Goal: Information Seeking & Learning: Learn about a topic

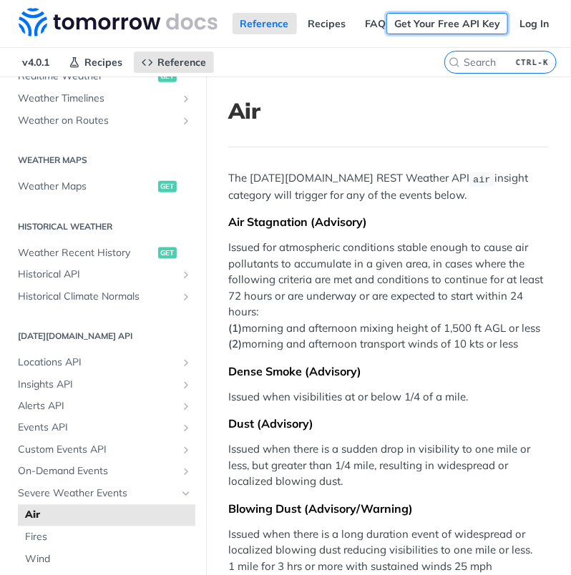
click at [424, 29] on link "Get Your Free API Key" at bounding box center [447, 23] width 122 height 21
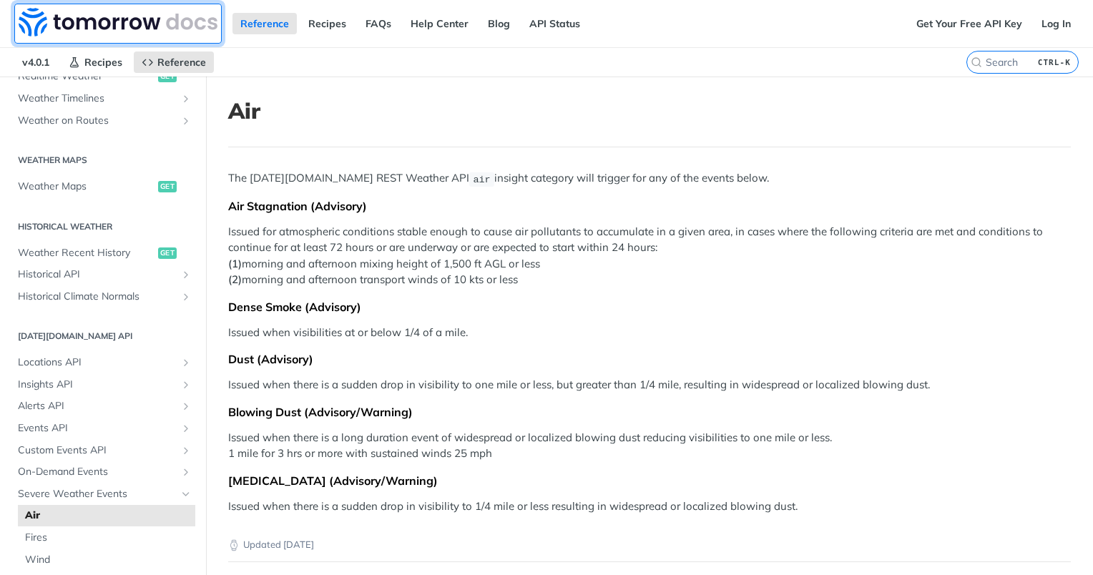
click at [37, 17] on img at bounding box center [118, 22] width 199 height 29
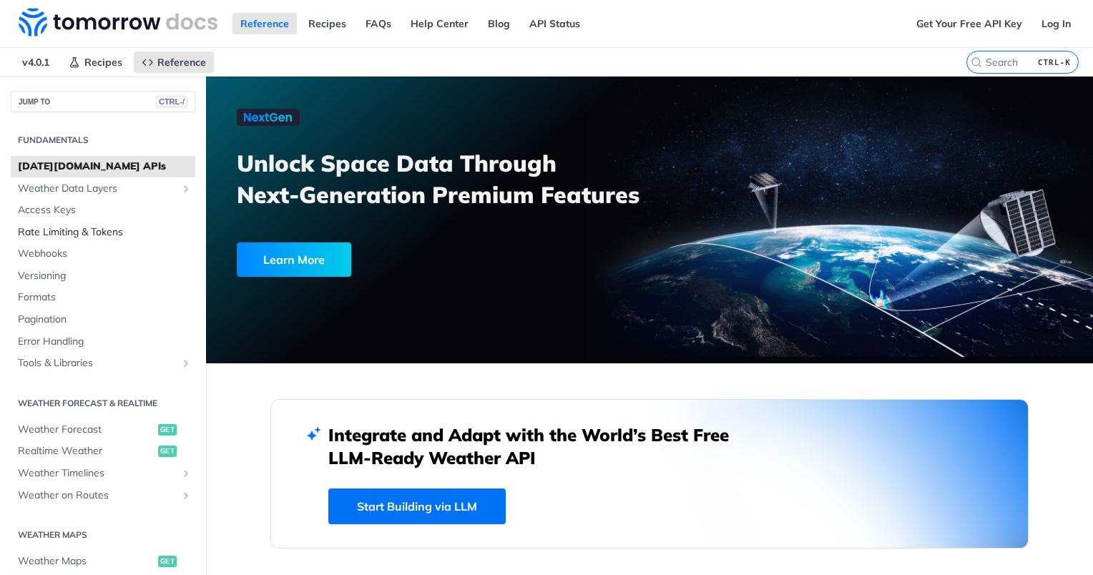
click at [49, 234] on span "Rate Limiting & Tokens" at bounding box center [105, 232] width 174 height 14
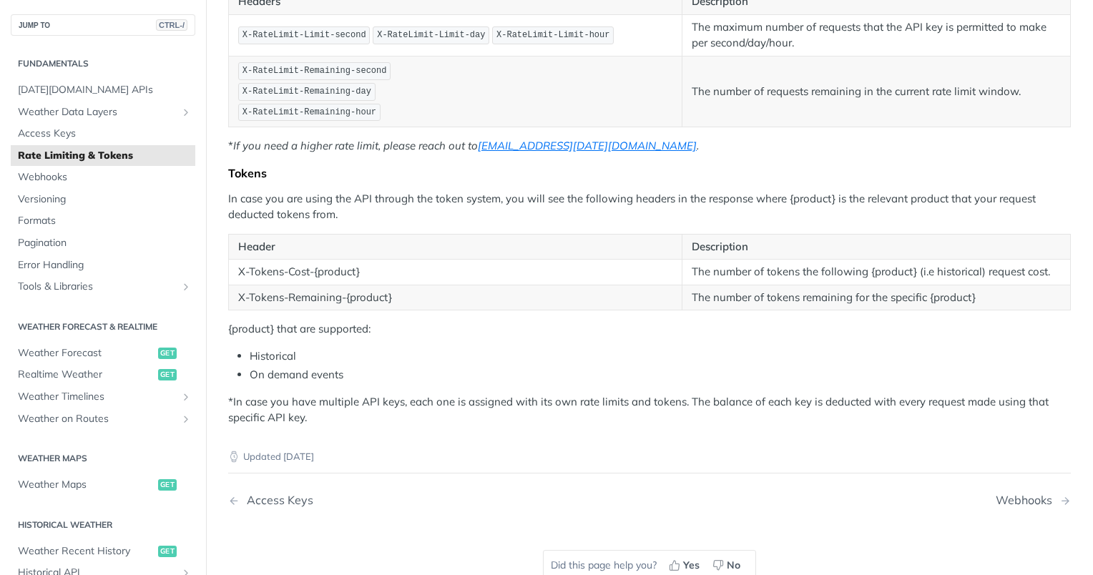
scroll to position [315, 0]
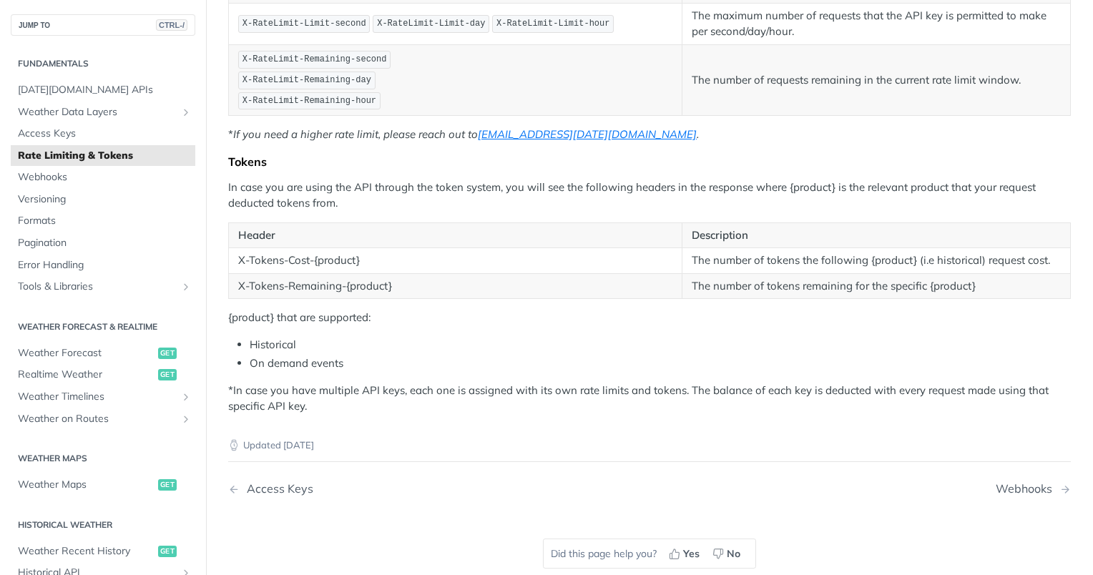
click at [328, 523] on div "Updated [DATE] Access Keys Webhooks Did this page help you? Yes No" at bounding box center [649, 506] width 843 height 183
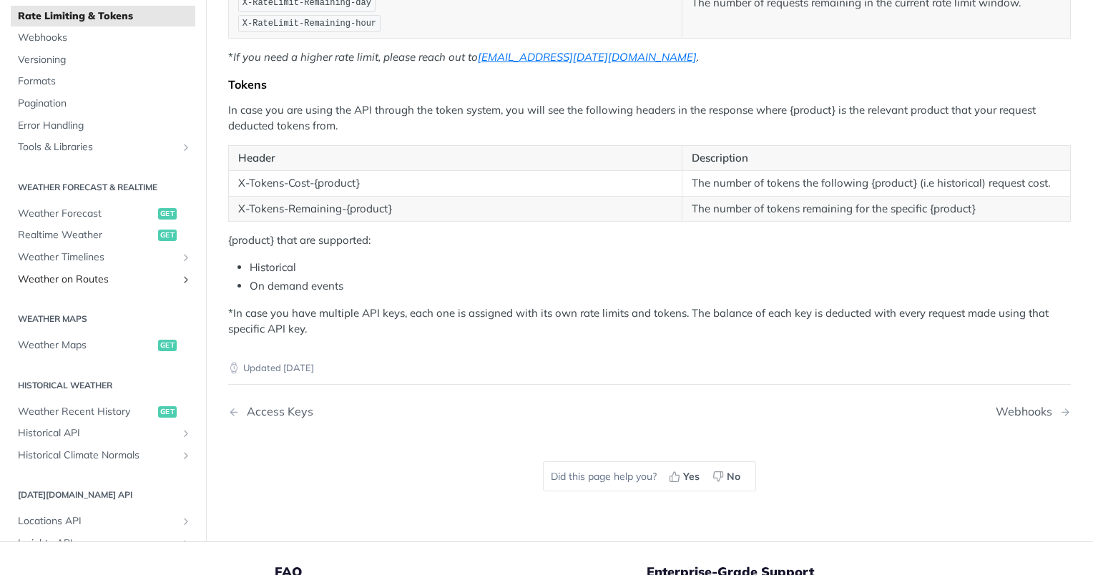
scroll to position [110, 0]
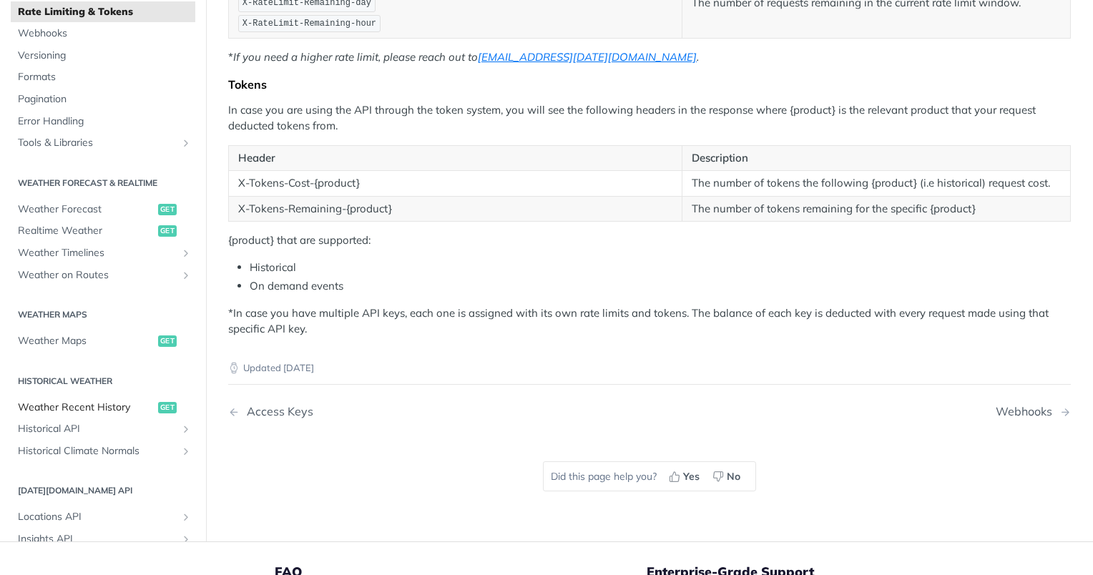
click at [90, 401] on span "Weather Recent History" at bounding box center [86, 408] width 137 height 14
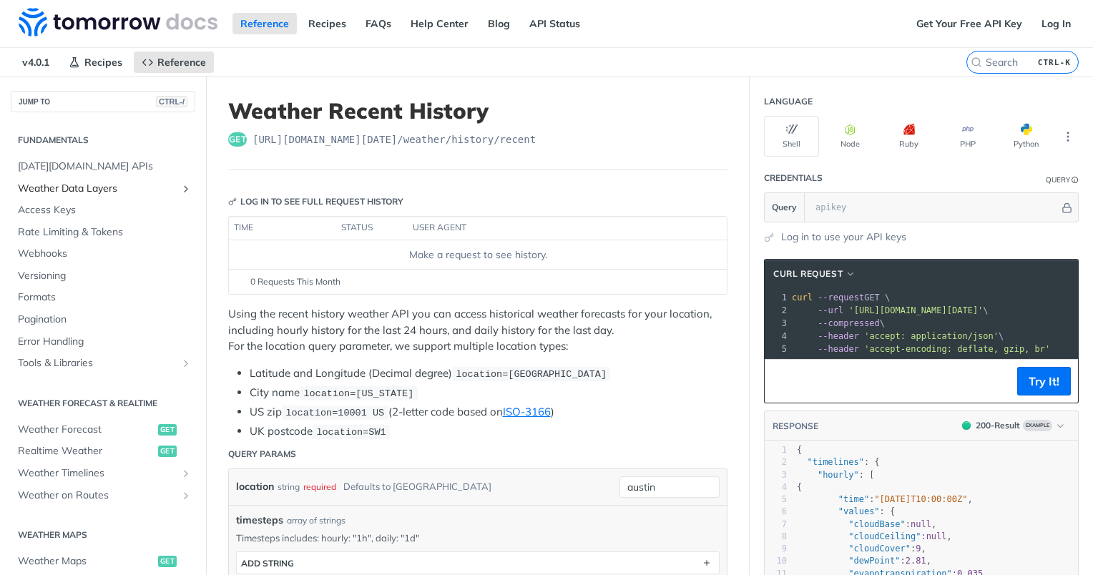
click at [68, 187] on span "Weather Data Layers" at bounding box center [97, 189] width 159 height 14
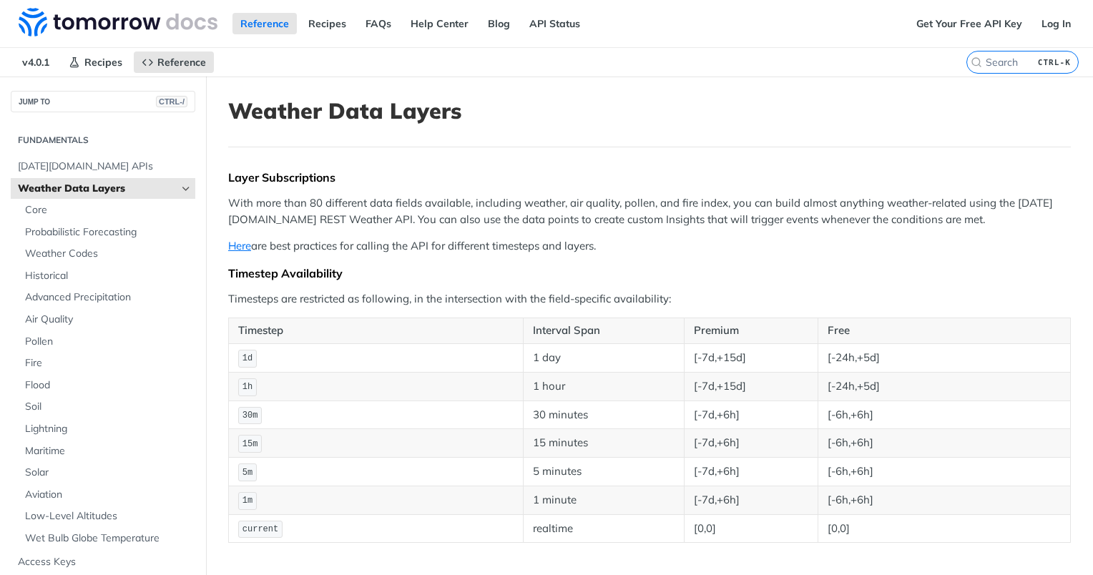
click at [65, 188] on span "Weather Data Layers" at bounding box center [97, 189] width 159 height 14
click at [21, 185] on span "Weather Data Layers" at bounding box center [97, 189] width 159 height 14
click at [180, 189] on icon "Hide subpages for Weather Data Layers" at bounding box center [185, 188] width 11 height 11
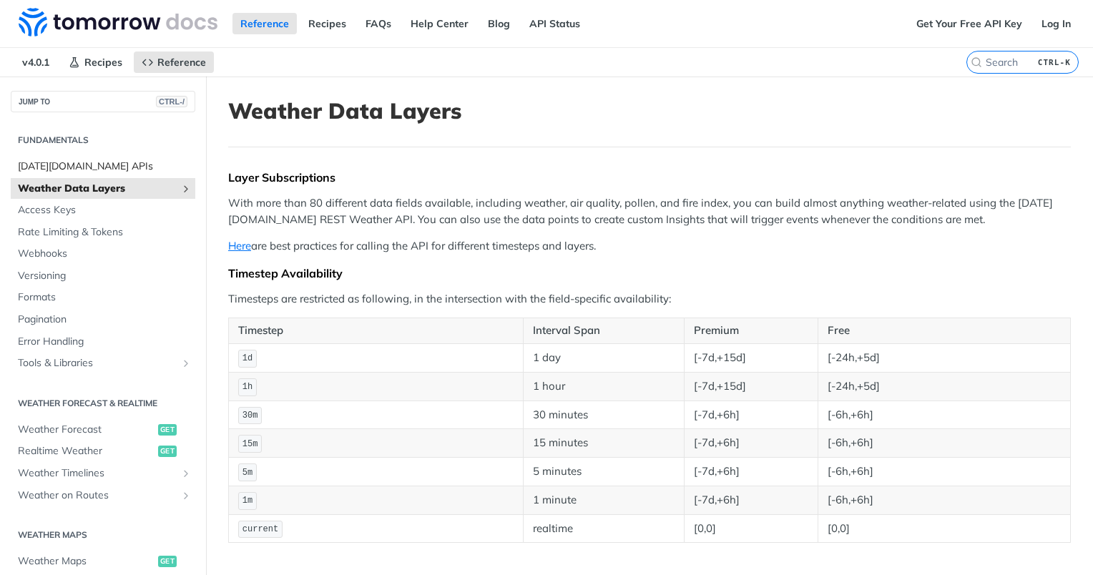
click at [98, 164] on span "[DATE][DOMAIN_NAME] APIs" at bounding box center [105, 167] width 174 height 14
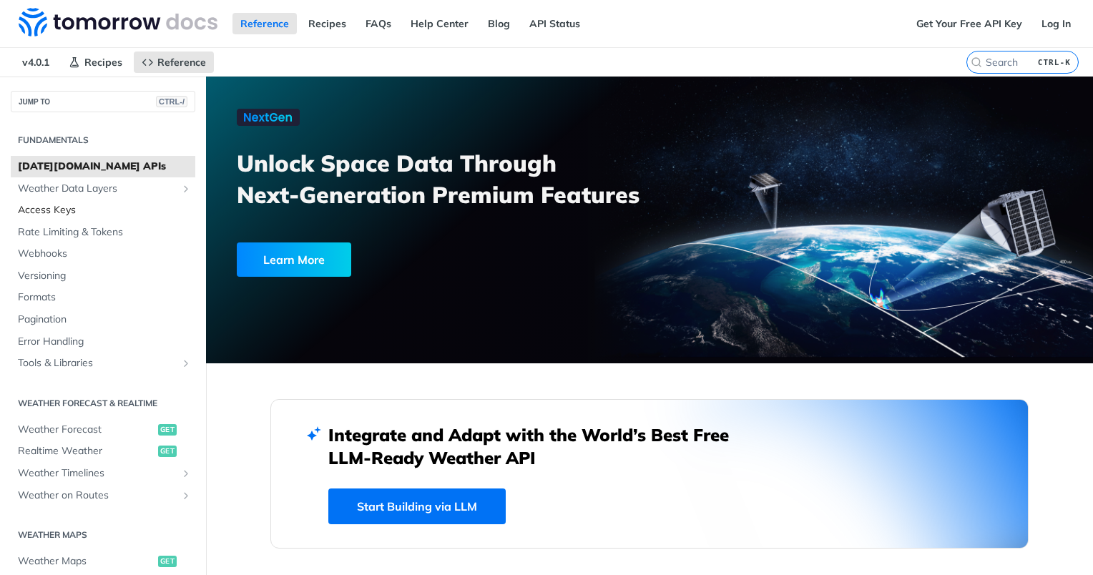
click at [38, 214] on span "Access Keys" at bounding box center [105, 210] width 174 height 14
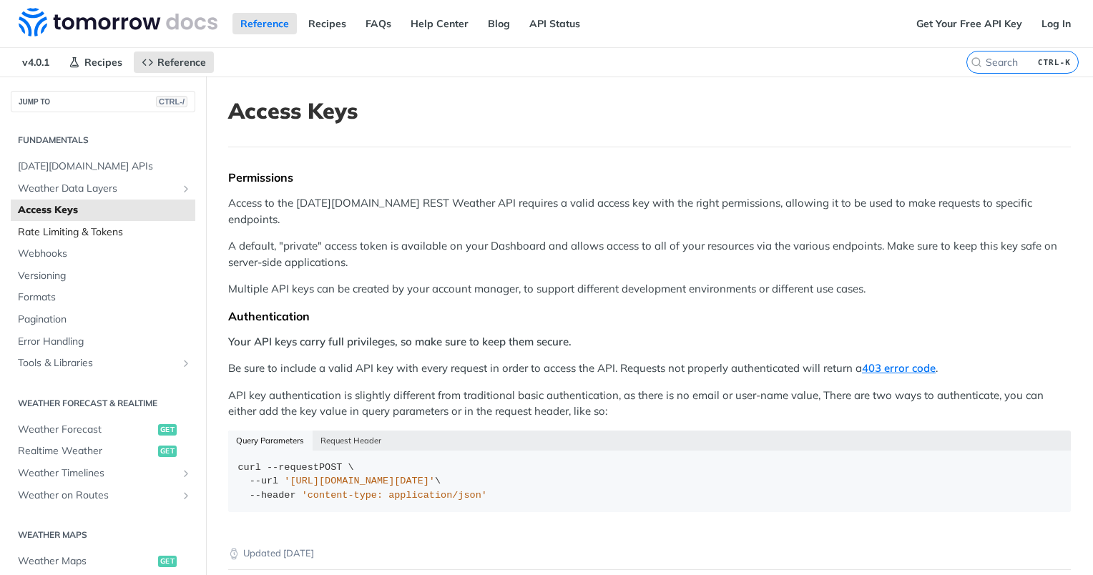
click at [36, 232] on span "Rate Limiting & Tokens" at bounding box center [105, 232] width 174 height 14
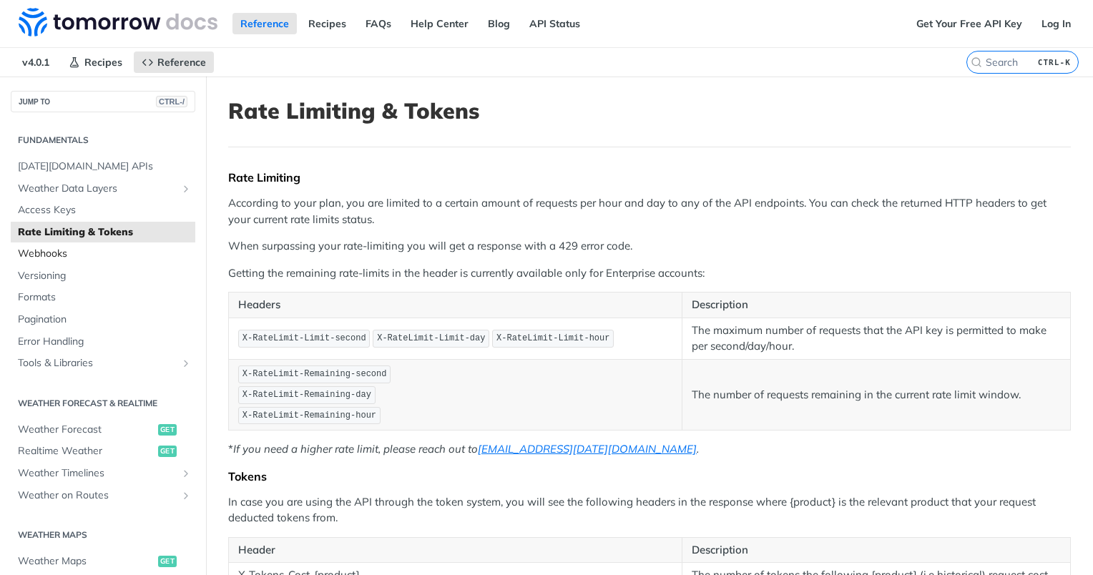
click at [31, 253] on span "Webhooks" at bounding box center [105, 254] width 174 height 14
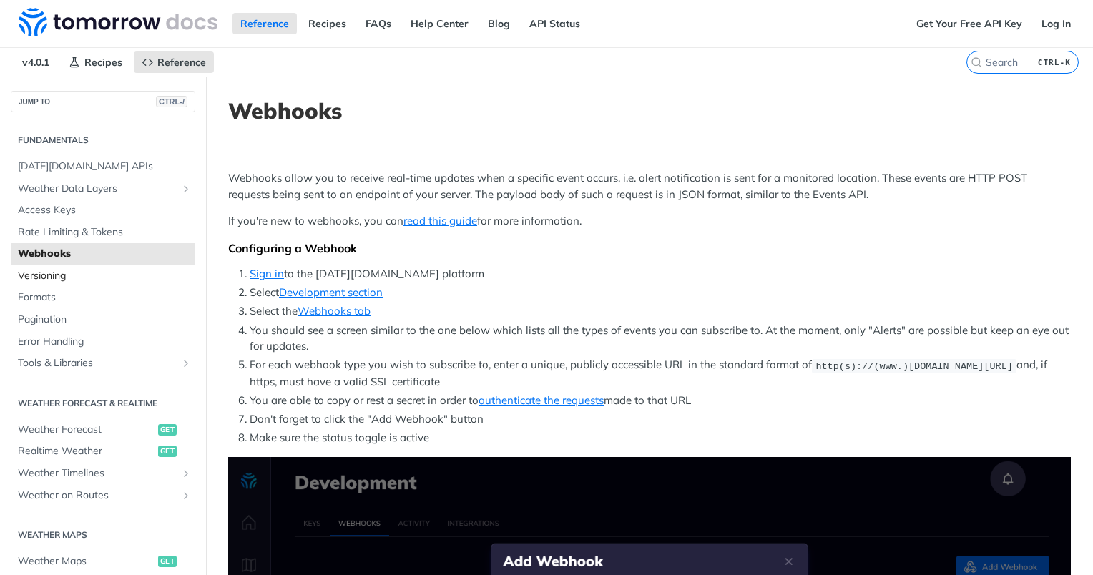
click at [34, 283] on link "Versioning" at bounding box center [103, 275] width 185 height 21
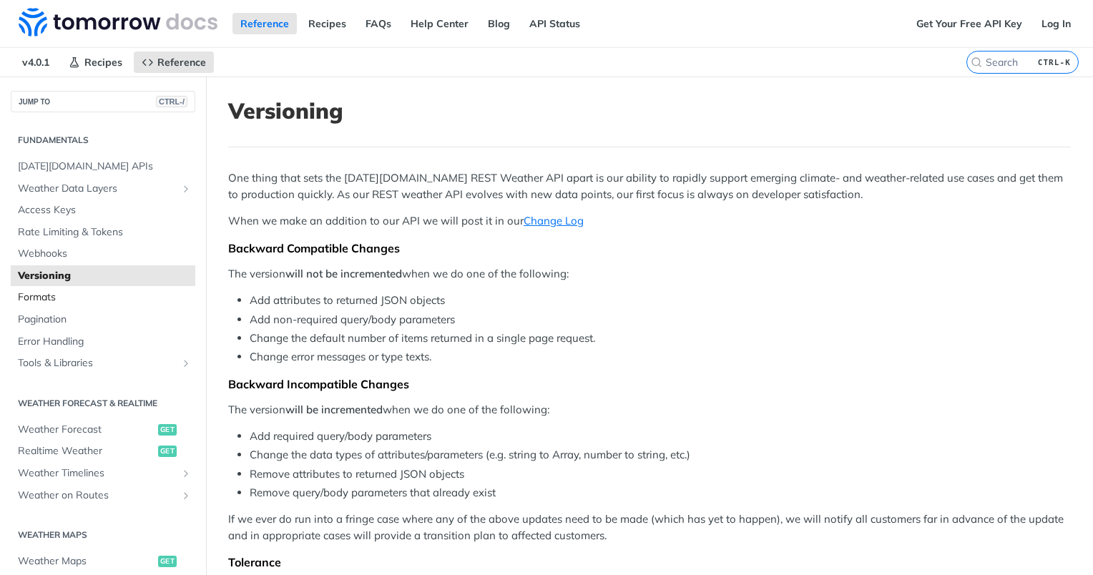
click at [34, 298] on span "Formats" at bounding box center [105, 298] width 174 height 14
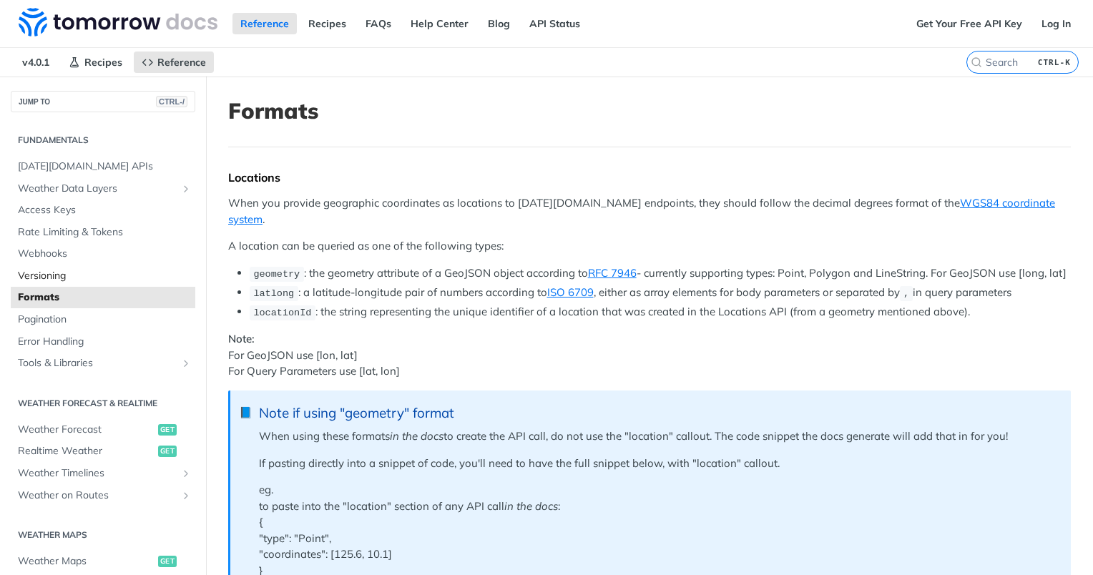
click at [46, 272] on span "Versioning" at bounding box center [105, 276] width 174 height 14
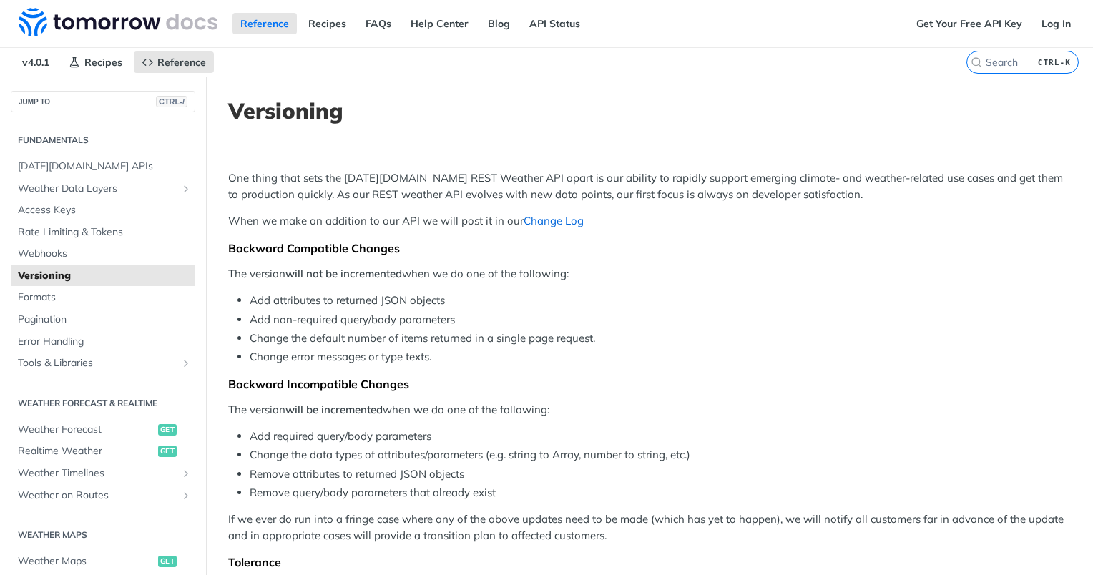
click at [539, 223] on link "Change Log" at bounding box center [554, 221] width 60 height 14
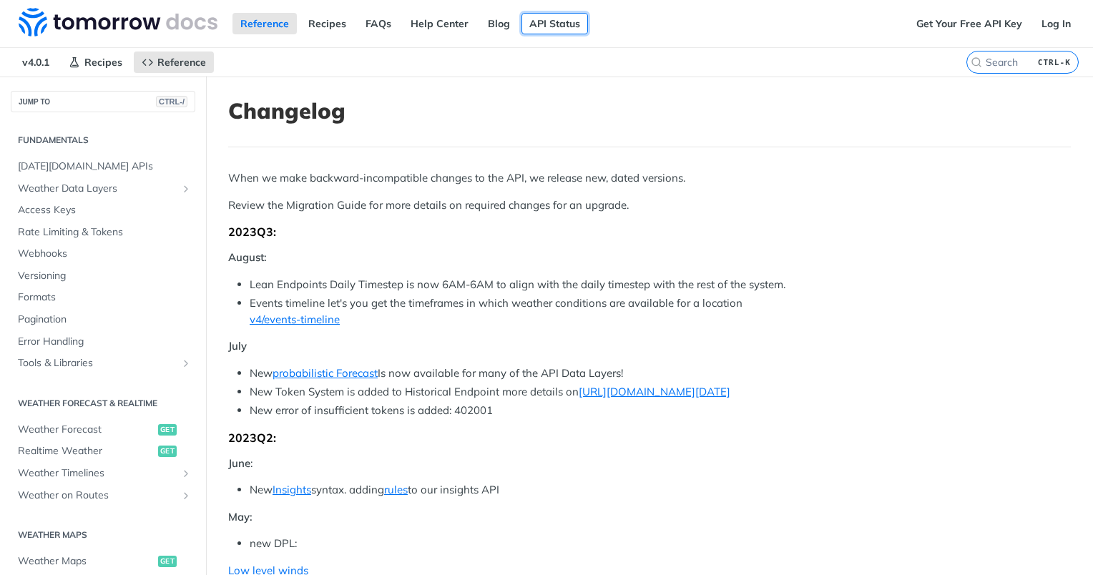
click at [526, 18] on link "API Status" at bounding box center [555, 23] width 67 height 21
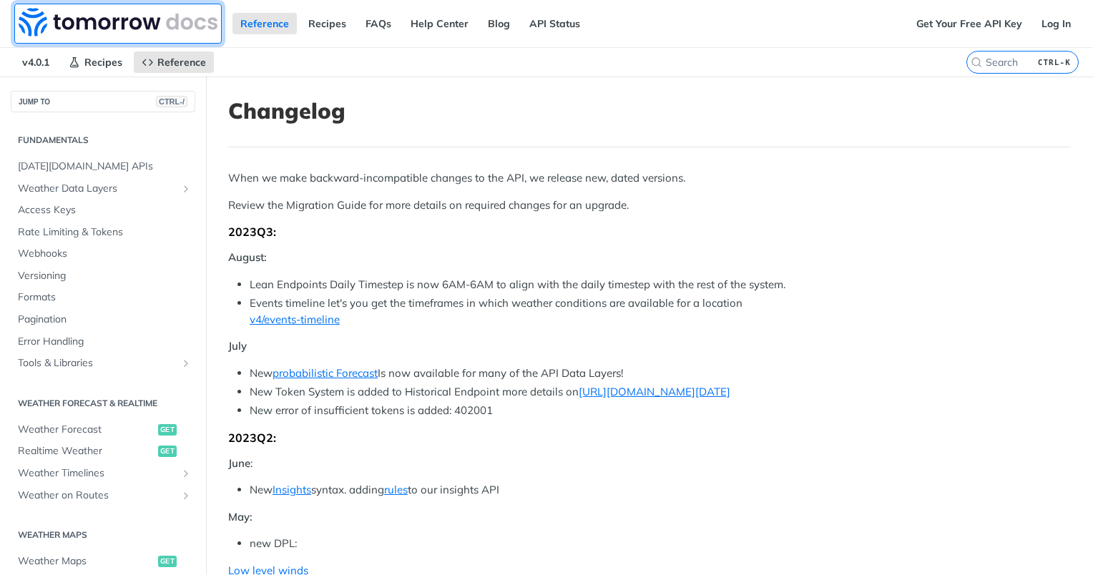
click at [31, 19] on img at bounding box center [118, 22] width 199 height 29
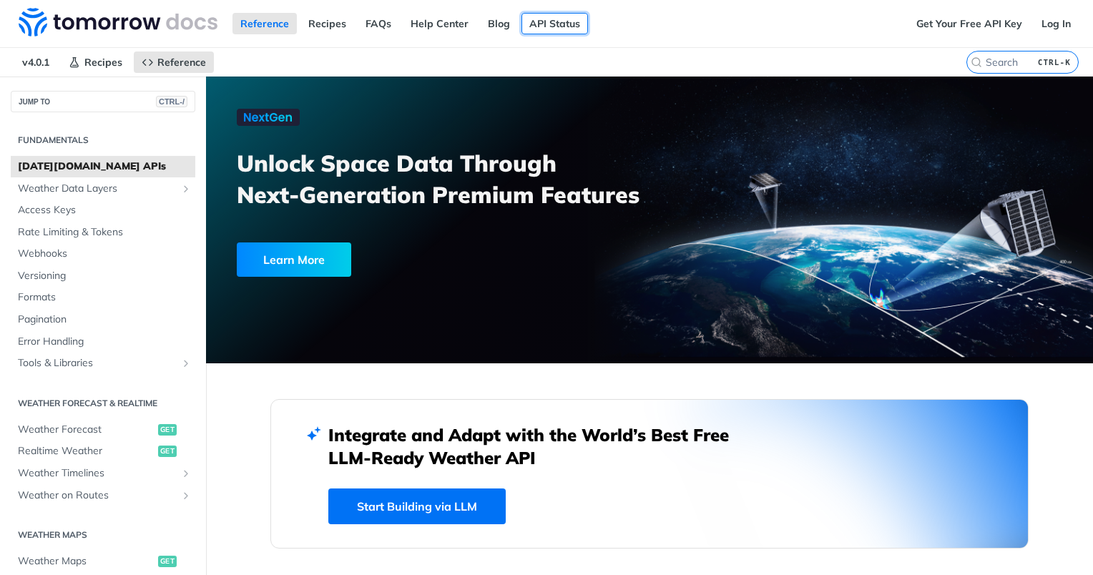
click at [559, 21] on link "API Status" at bounding box center [555, 23] width 67 height 21
